Goal: Complete application form

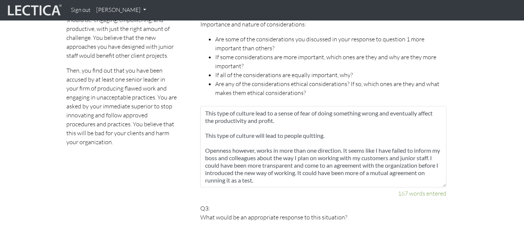
scroll to position [538, 0]
click at [423, 141] on textarea "The cultural consideration is by far the most important one and an ethical one.…" at bounding box center [323, 146] width 246 height 81
click at [409, 138] on textarea "The cultural consideration is by far the most important one and an ethical one.…" at bounding box center [323, 146] width 246 height 81
click at [284, 147] on textarea "The cultural consideration is by far the most important one and an ethical one.…" at bounding box center [323, 146] width 246 height 81
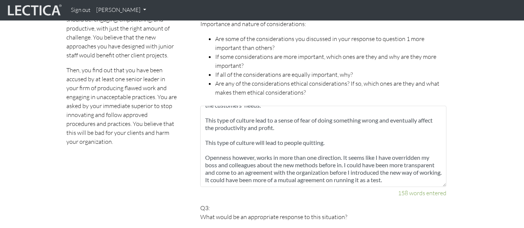
scroll to position [45, 0]
click at [346, 146] on textarea "The cultural consideration is by far the most important one and an ethical one.…" at bounding box center [323, 146] width 246 height 81
click at [230, 171] on textarea "The cultural consideration is by far the most important one and an ethical one.…" at bounding box center [323, 146] width 246 height 81
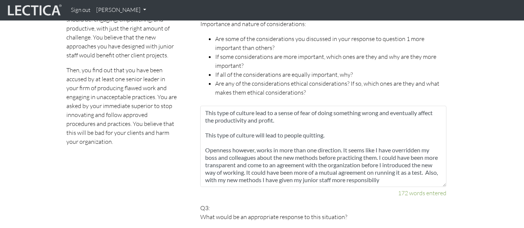
click at [408, 170] on textarea "The cultural consideration is by far the most important one and an ethical one.…" at bounding box center [323, 146] width 246 height 81
click at [419, 170] on textarea "The cultural consideration is by far the most important one and an ethical one.…" at bounding box center [323, 146] width 246 height 81
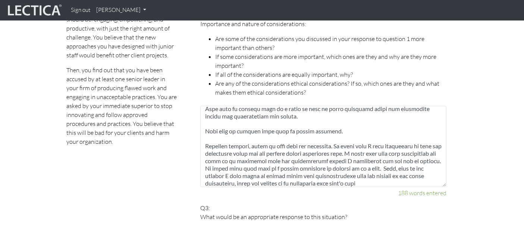
scroll to position [56, 0]
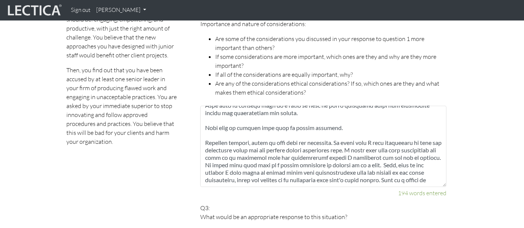
click at [272, 135] on textarea at bounding box center [323, 146] width 246 height 81
click at [272, 137] on textarea at bounding box center [323, 146] width 246 height 81
click at [350, 136] on textarea at bounding box center [323, 146] width 246 height 81
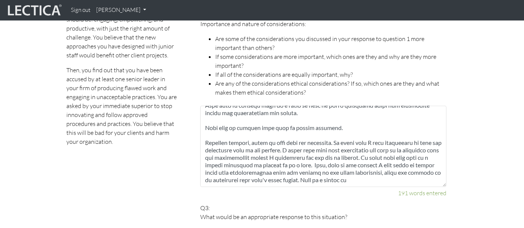
click at [322, 136] on textarea at bounding box center [323, 146] width 246 height 81
click at [327, 151] on textarea at bounding box center [323, 146] width 246 height 81
click at [378, 148] on textarea at bounding box center [323, 146] width 246 height 81
click at [412, 149] on textarea at bounding box center [323, 146] width 246 height 81
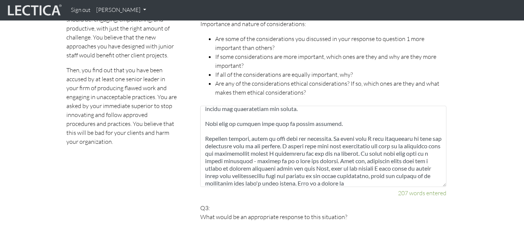
scroll to position [67, 0]
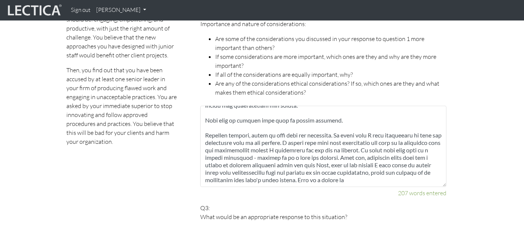
click at [396, 148] on textarea at bounding box center [323, 146] width 246 height 81
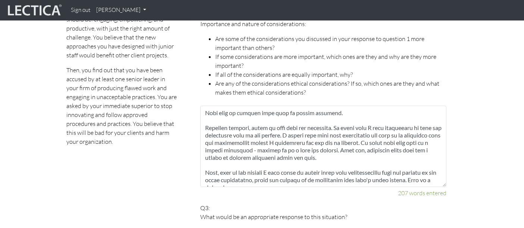
scroll to position [75, 0]
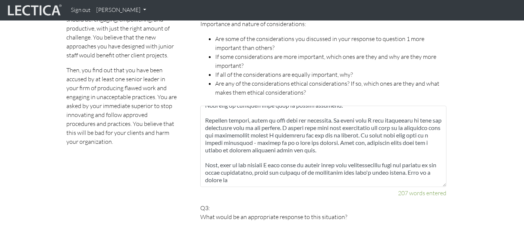
click at [234, 171] on textarea at bounding box center [323, 146] width 246 height 81
click at [271, 171] on textarea at bounding box center [323, 146] width 246 height 81
click at [340, 126] on textarea at bounding box center [323, 146] width 246 height 81
click at [366, 124] on textarea at bounding box center [323, 146] width 246 height 81
click at [432, 124] on textarea at bounding box center [323, 146] width 246 height 81
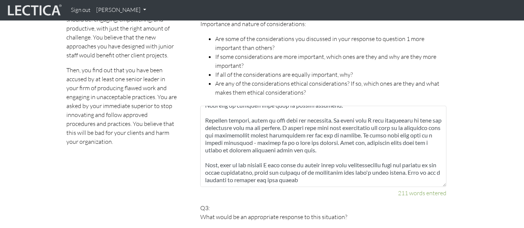
click at [396, 141] on textarea at bounding box center [323, 146] width 246 height 81
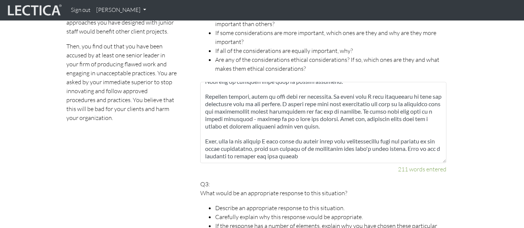
scroll to position [562, 0]
click at [317, 144] on textarea at bounding box center [323, 122] width 246 height 81
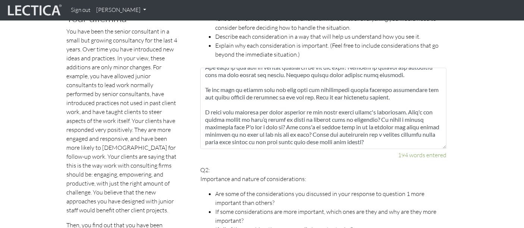
scroll to position [75, 0]
type textarea "The cultural consideration is by far the most important one and an ethical one.…"
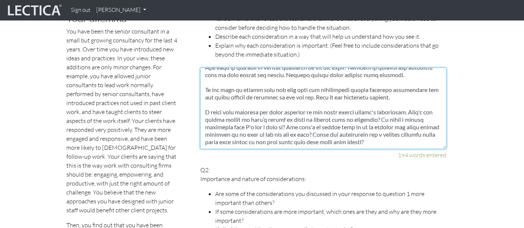
click at [230, 110] on textarea at bounding box center [323, 108] width 246 height 81
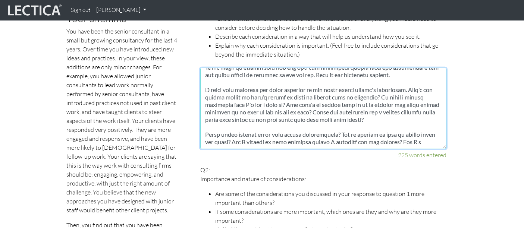
scroll to position [79, 0]
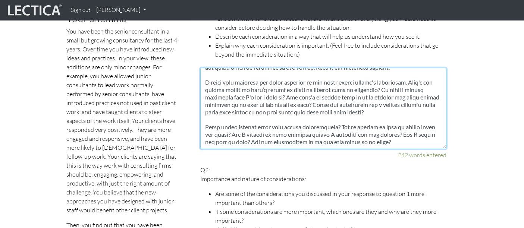
click at [228, 128] on textarea at bounding box center [323, 108] width 246 height 81
click at [224, 127] on textarea at bounding box center [323, 108] width 246 height 81
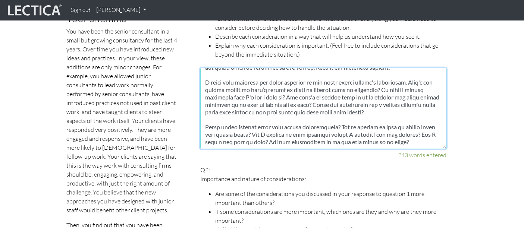
click at [229, 122] on textarea at bounding box center [323, 108] width 246 height 81
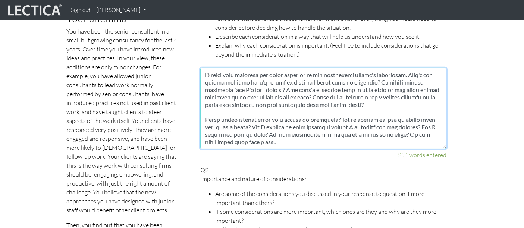
drag, startPoint x: 222, startPoint y: 121, endPoint x: 310, endPoint y: 112, distance: 88.8
click at [310, 112] on textarea at bounding box center [323, 108] width 246 height 81
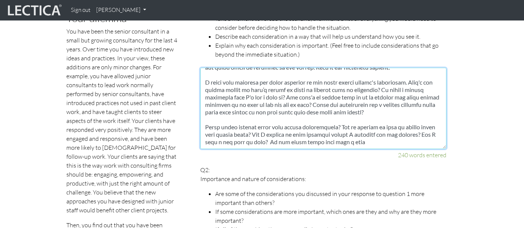
click at [403, 113] on textarea at bounding box center [323, 108] width 246 height 81
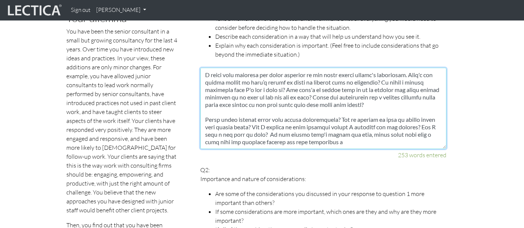
drag, startPoint x: 379, startPoint y: 119, endPoint x: 375, endPoint y: 116, distance: 5.3
click at [375, 116] on textarea at bounding box center [323, 108] width 246 height 81
click at [387, 121] on textarea at bounding box center [323, 108] width 246 height 81
click at [208, 122] on textarea at bounding box center [323, 108] width 246 height 81
click at [360, 122] on textarea at bounding box center [323, 108] width 246 height 81
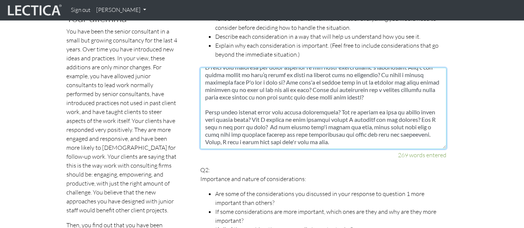
click at [221, 97] on textarea at bounding box center [323, 108] width 246 height 81
click at [261, 96] on textarea at bounding box center [323, 108] width 246 height 81
click at [272, 98] on textarea at bounding box center [323, 108] width 246 height 81
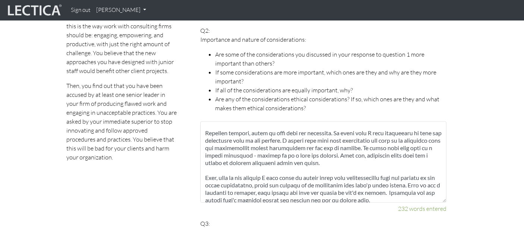
scroll to position [78, 0]
type textarea "L ipsum do si am consecte adi eli: Sedd eius "tempor inci utl etdoloremagn aliq…"
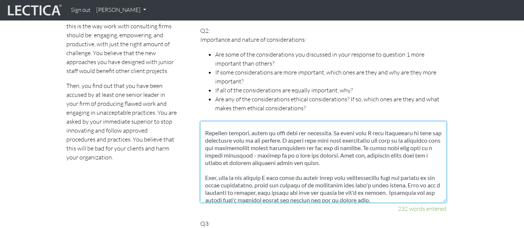
click at [344, 122] on textarea at bounding box center [323, 162] width 246 height 81
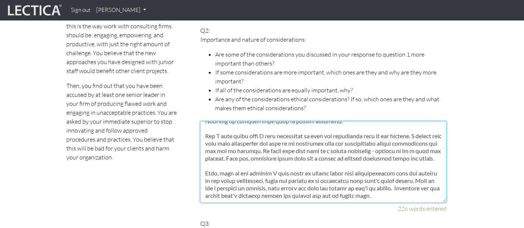
click at [252, 124] on textarea at bounding box center [323, 162] width 246 height 81
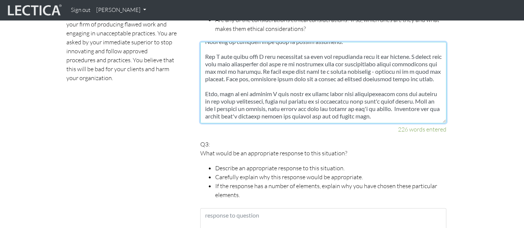
scroll to position [610, 0]
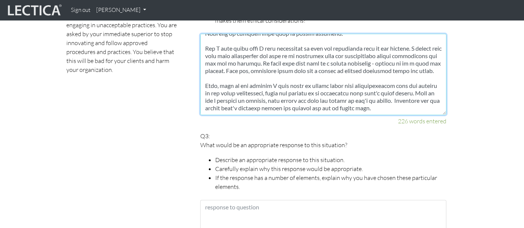
click at [429, 97] on textarea at bounding box center [323, 74] width 246 height 81
click at [290, 99] on textarea at bounding box center [323, 74] width 246 height 81
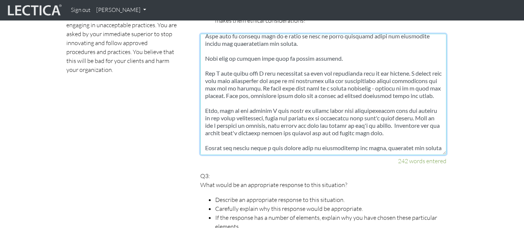
scroll to position [63, 0]
drag, startPoint x: 445, startPoint y: 103, endPoint x: 441, endPoint y: 144, distance: 41.6
click at [441, 144] on textarea at bounding box center [323, 95] width 246 height 122
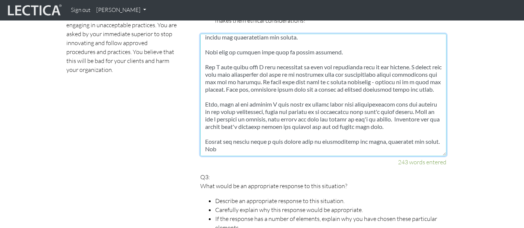
scroll to position [67, 0]
click at [239, 142] on textarea at bounding box center [323, 95] width 246 height 122
click at [266, 133] on textarea at bounding box center [323, 95] width 246 height 122
click at [303, 135] on textarea at bounding box center [323, 95] width 246 height 122
click at [415, 135] on textarea at bounding box center [323, 95] width 246 height 122
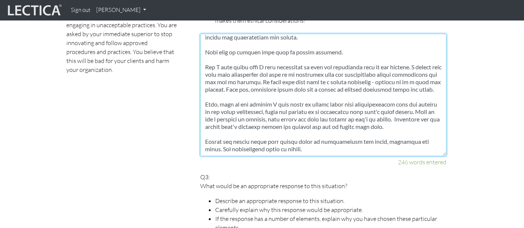
click at [415, 135] on textarea at bounding box center [323, 95] width 246 height 122
click at [371, 136] on textarea at bounding box center [323, 95] width 246 height 122
click at [293, 142] on textarea at bounding box center [323, 95] width 246 height 122
click at [407, 131] on textarea at bounding box center [323, 95] width 246 height 122
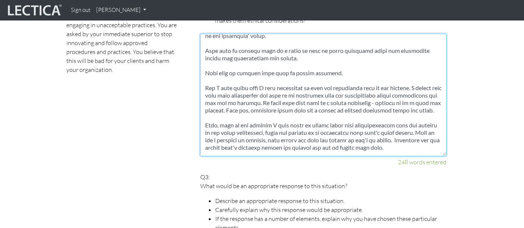
scroll to position [0, 0]
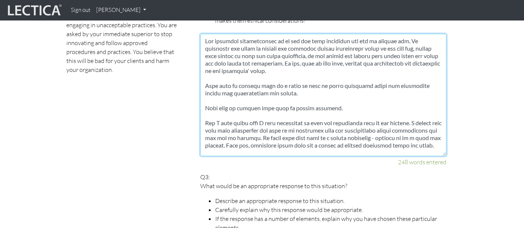
drag, startPoint x: 324, startPoint y: 138, endPoint x: 199, endPoint y: 30, distance: 165.4
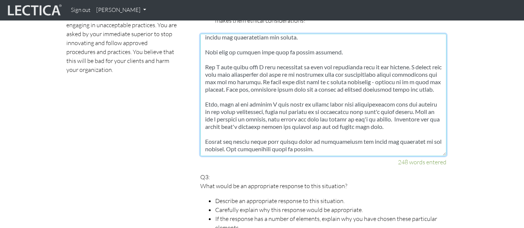
scroll to position [635, 0]
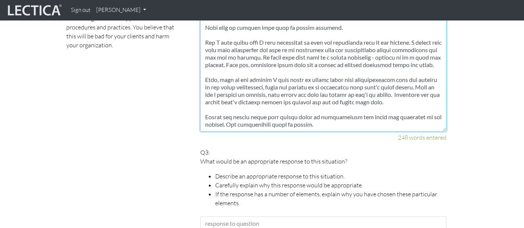
click at [326, 114] on textarea at bounding box center [323, 70] width 246 height 122
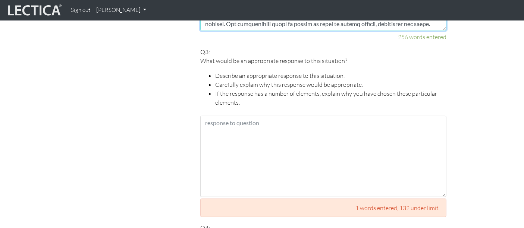
scroll to position [736, 0]
type textarea "The cultural consideration is by far the most important one and an ethical one.…"
click at [365, 79] on li "Carefully explain why this response would be appropriate." at bounding box center [330, 83] width 231 height 9
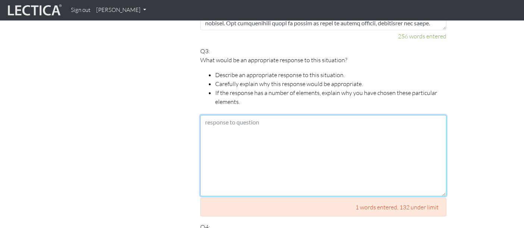
click at [231, 115] on textarea at bounding box center [323, 155] width 246 height 81
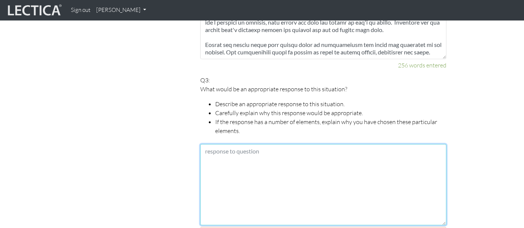
scroll to position [707, 0]
click at [204, 144] on textarea at bounding box center [323, 184] width 246 height 81
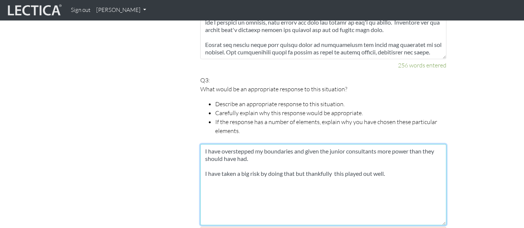
click at [235, 162] on textarea "I have overstepped my boundaries and given the junior consultants more power th…" at bounding box center [323, 184] width 246 height 81
click at [326, 165] on textarea "I have overstepped my boundaries and given the junior consultants more power th…" at bounding box center [323, 184] width 246 height 81
click at [365, 163] on textarea "I have overstepped my boundaries and given the junior consultants more power th…" at bounding box center [323, 184] width 246 height 81
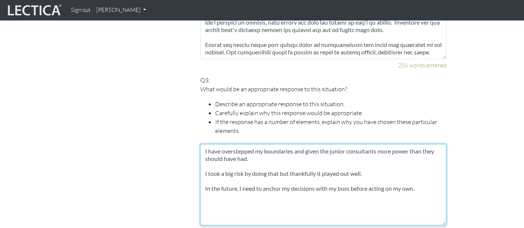
click at [247, 148] on textarea "I have overstepped my boundaries and given the junior consultants more power th…" at bounding box center [323, 184] width 246 height 81
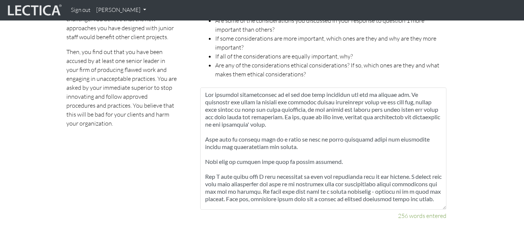
scroll to position [557, 0]
type textarea "I have overstepped my boundaries and given the junior consultants more power th…"
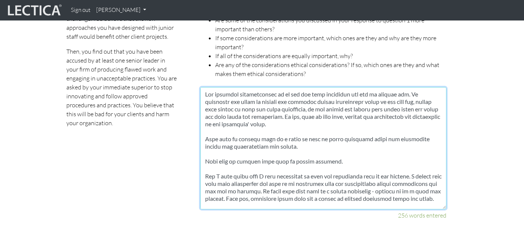
click at [343, 129] on textarea at bounding box center [323, 148] width 246 height 122
click at [298, 144] on textarea at bounding box center [323, 148] width 246 height 122
click at [245, 166] on textarea at bounding box center [323, 148] width 246 height 122
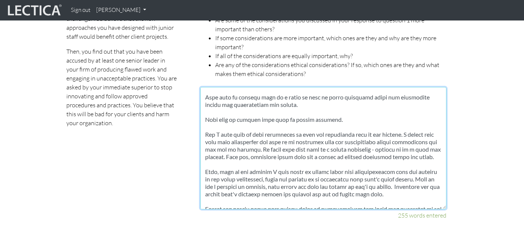
scroll to position [43, 0]
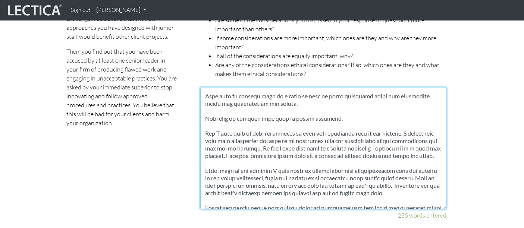
drag, startPoint x: 319, startPoint y: 146, endPoint x: 318, endPoint y: 136, distance: 10.1
click at [318, 136] on textarea at bounding box center [323, 148] width 246 height 122
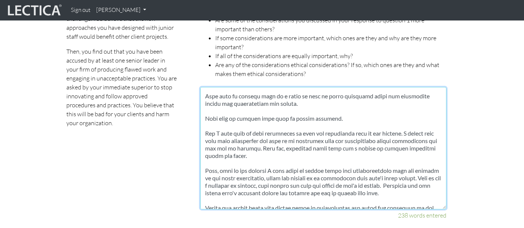
click at [371, 140] on textarea at bounding box center [323, 148] width 246 height 122
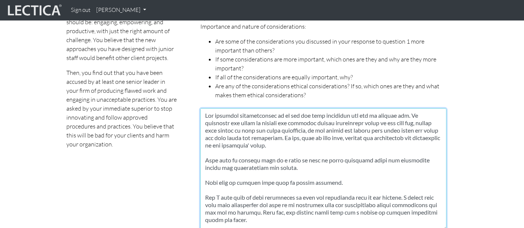
scroll to position [532, 0]
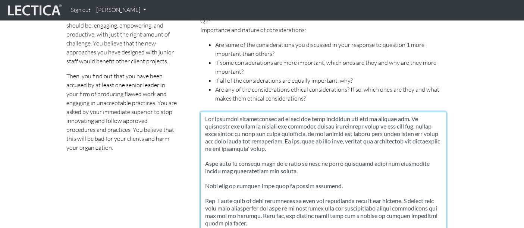
drag, startPoint x: 328, startPoint y: 177, endPoint x: 198, endPoint y: 103, distance: 149.8
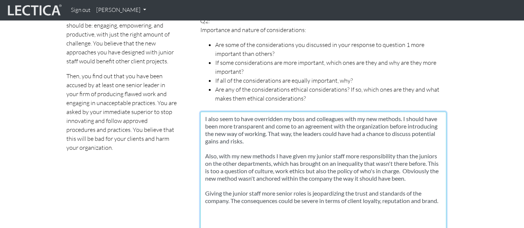
click at [213, 112] on textarea "I also seem to have overridden my boss and colleagues with my new methods. I sh…" at bounding box center [323, 173] width 246 height 122
click at [441, 192] on textarea "I seem to have overridden my boss and colleagues with my new methods. I should …" at bounding box center [323, 173] width 246 height 122
paste textarea "The cultural consideration is by far the most important one and an ethical one.…"
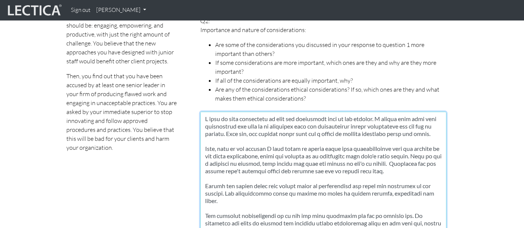
scroll to position [67, 0]
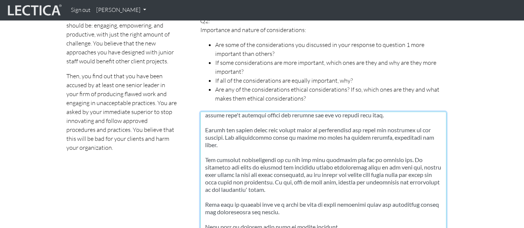
click at [357, 152] on textarea at bounding box center [323, 173] width 246 height 122
click at [374, 152] on textarea at bounding box center [323, 173] width 246 height 122
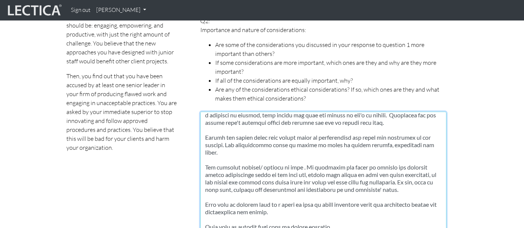
click at [215, 154] on textarea at bounding box center [323, 173] width 246 height 122
click at [306, 154] on textarea at bounding box center [323, 173] width 246 height 122
drag, startPoint x: 306, startPoint y: 154, endPoint x: 286, endPoint y: 153, distance: 20.9
click at [286, 153] on textarea at bounding box center [323, 173] width 246 height 122
click at [262, 152] on textarea at bounding box center [323, 173] width 246 height 122
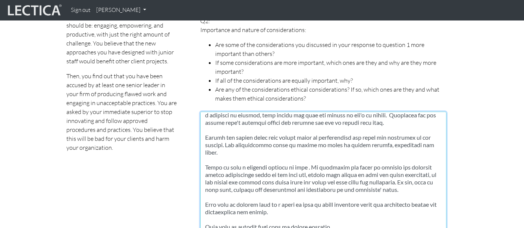
paste textarea "/ ethical"
click at [324, 153] on textarea at bounding box center [323, 173] width 246 height 122
click at [309, 151] on textarea at bounding box center [323, 173] width 246 height 122
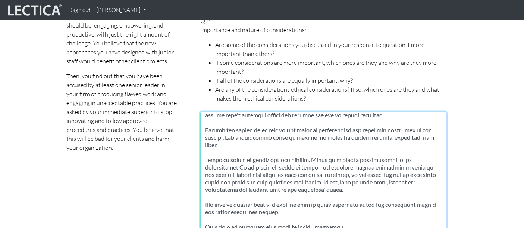
click at [387, 153] on textarea at bounding box center [323, 173] width 246 height 122
click at [246, 159] on textarea at bounding box center [323, 173] width 246 height 122
click at [334, 160] on textarea at bounding box center [323, 173] width 246 height 122
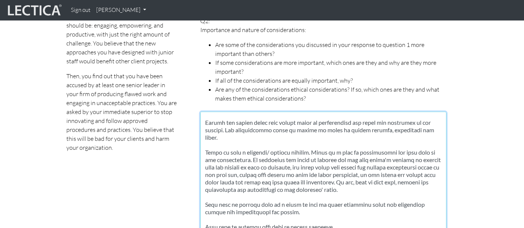
click at [391, 175] on textarea at bounding box center [323, 173] width 246 height 122
click at [361, 176] on textarea at bounding box center [323, 173] width 246 height 122
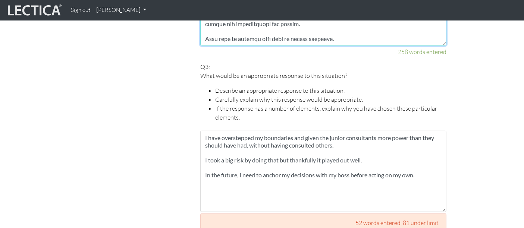
scroll to position [721, 0]
type textarea "I seem to have overridden my boss and colleagues with my new methods. I should …"
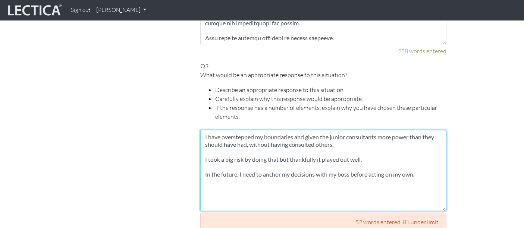
click at [331, 135] on textarea "I have overstepped my boundaries and given the junior consultants more power th…" at bounding box center [323, 170] width 246 height 81
click at [424, 164] on textarea "I have overstepped my boundaries and given the junior consultants more power th…" at bounding box center [323, 170] width 246 height 81
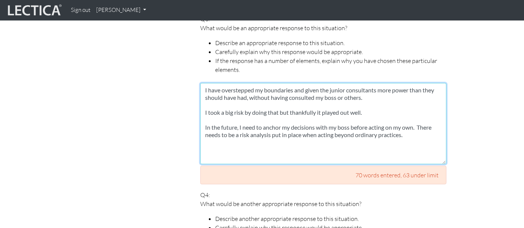
scroll to position [769, 0]
click at [374, 125] on textarea "I have overstepped my boundaries and given the junior consultants more power th…" at bounding box center [323, 122] width 246 height 81
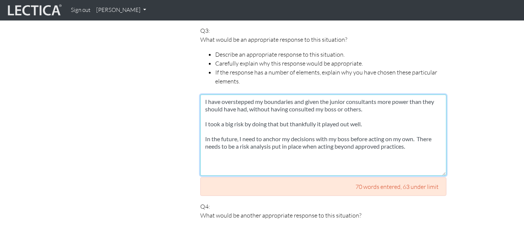
scroll to position [758, 0]
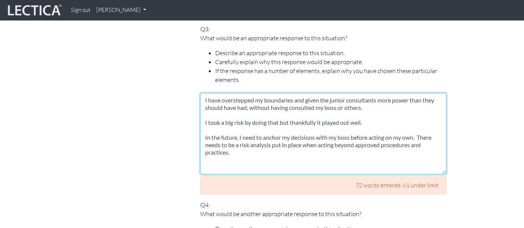
click at [236, 146] on textarea "I have overstepped my boundaries and given the junior consultants more power th…" at bounding box center [323, 133] width 246 height 81
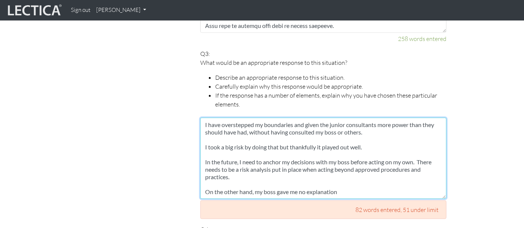
scroll to position [761, 0]
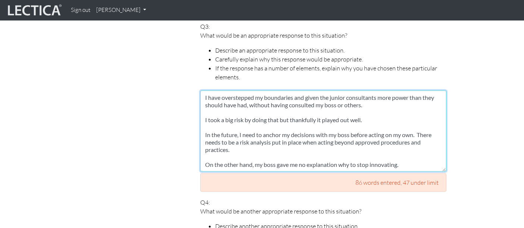
type textarea "I have overstepped my boundaries and given the junior consultants more power th…"
